Goal: Task Accomplishment & Management: Use online tool/utility

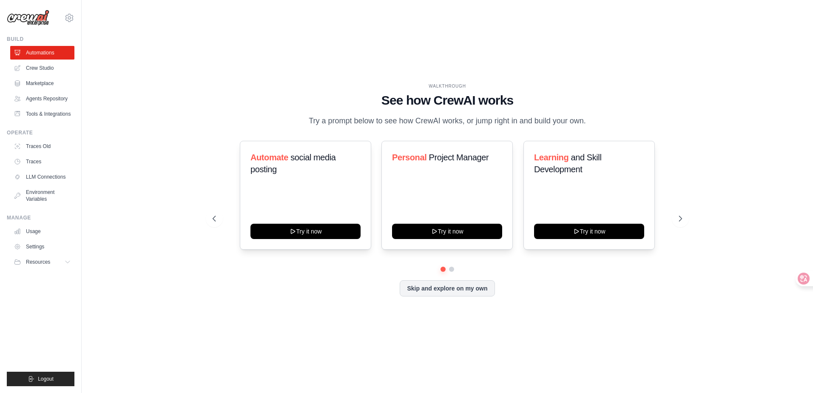
click at [382, 59] on div "WALKTHROUGH See how [PERSON_NAME] works Try a prompt below to see how [PERSON_N…" at bounding box center [447, 197] width 704 height 376
click at [41, 67] on link "Crew Studio" at bounding box center [43, 68] width 64 height 14
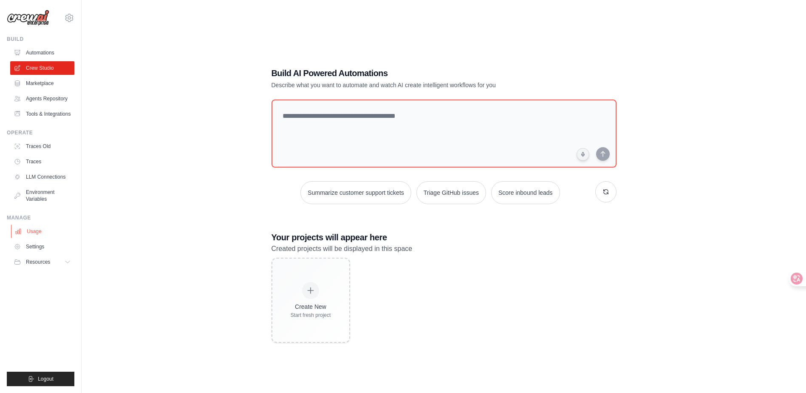
click at [31, 236] on link "Usage" at bounding box center [43, 231] width 64 height 14
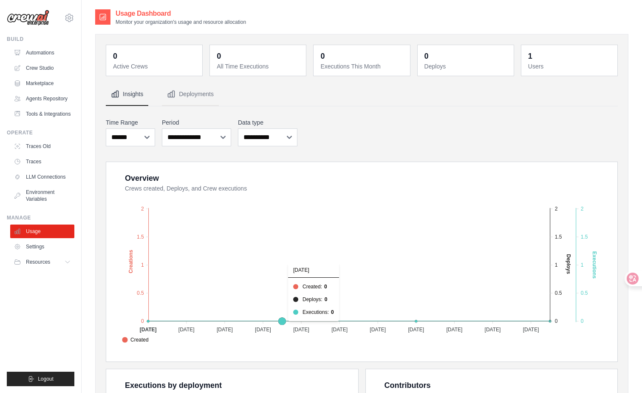
drag, startPoint x: 332, startPoint y: 211, endPoint x: 454, endPoint y: 140, distance: 141.2
click at [333, 211] on foreignobject "Created Deploys Executions" at bounding box center [362, 270] width 489 height 149
